Goal: Register for event/course

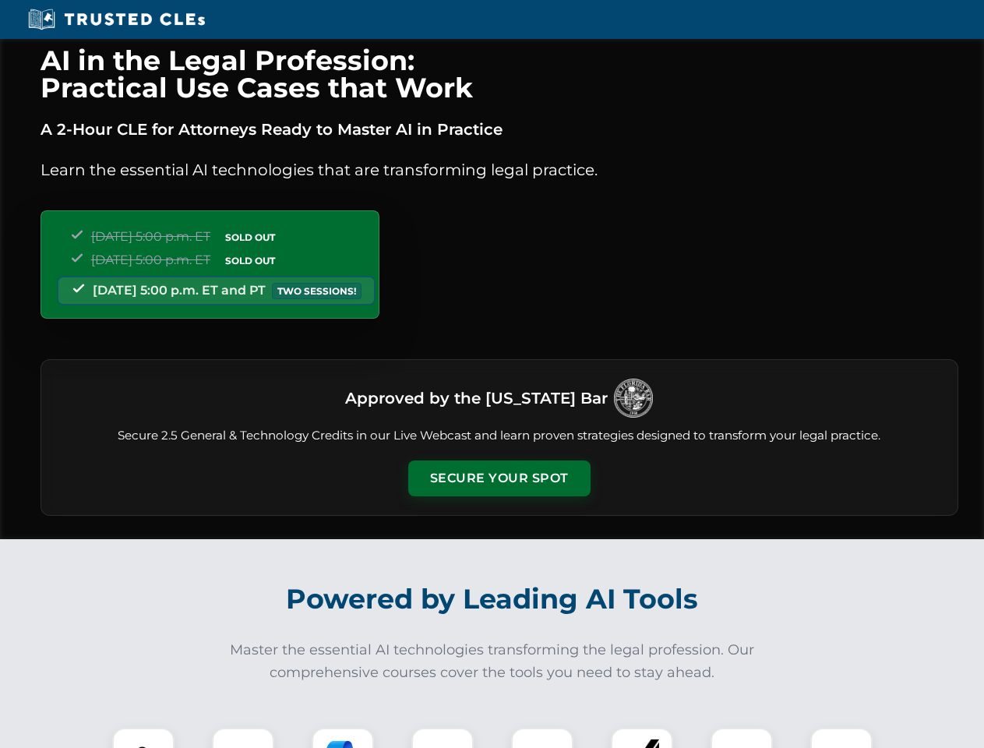
click at [499, 478] on button "Secure Your Spot" at bounding box center [499, 478] width 182 height 36
click at [143, 738] on img at bounding box center [143, 758] width 45 height 45
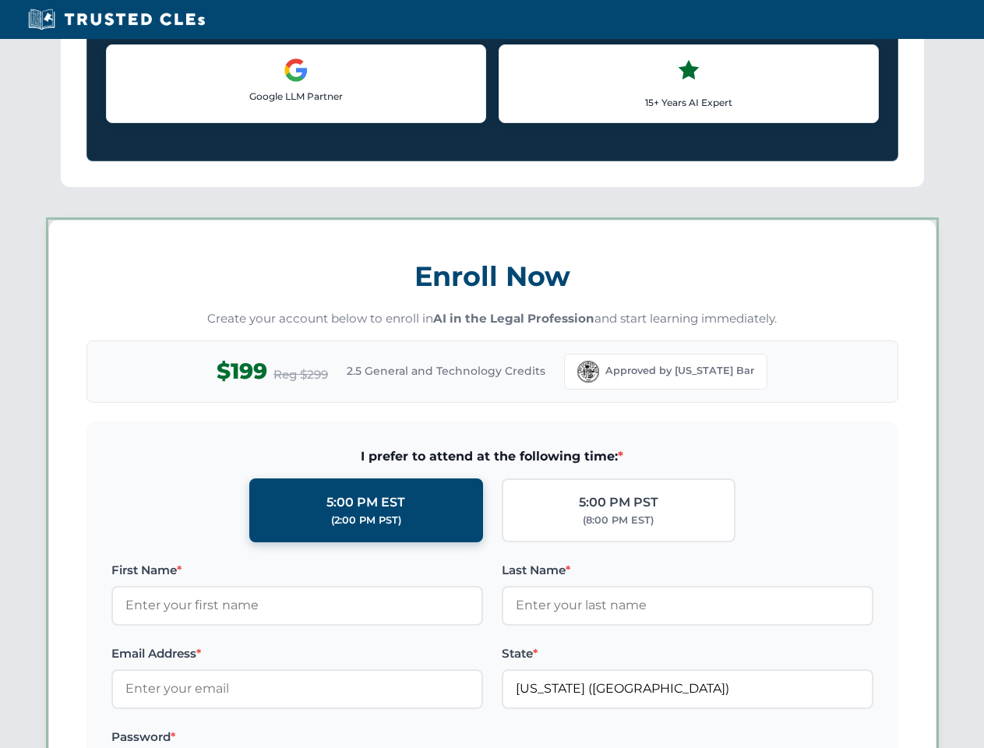
click at [343, 738] on label "Password *" at bounding box center [297, 737] width 372 height 19
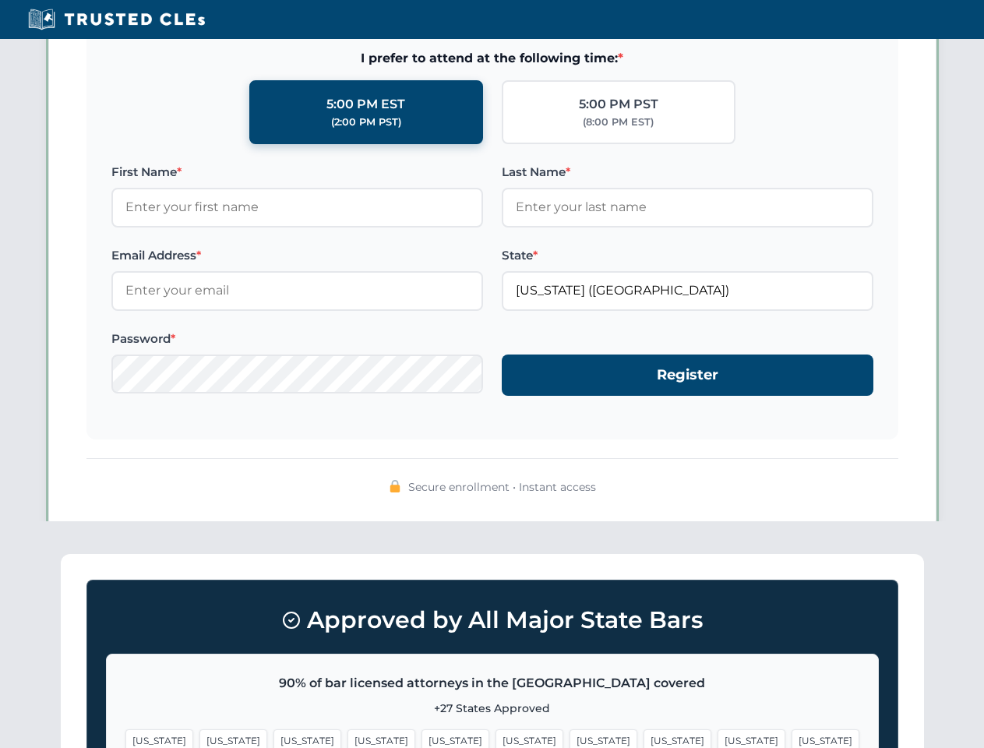
click at [717, 738] on span "[US_STATE]" at bounding box center [751, 740] width 68 height 23
